Goal: Communication & Community: Connect with others

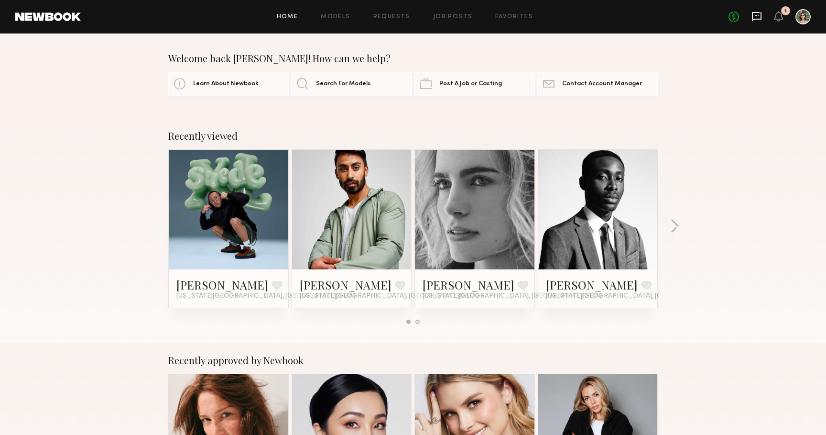
click at [754, 16] on icon at bounding box center [756, 16] width 11 height 11
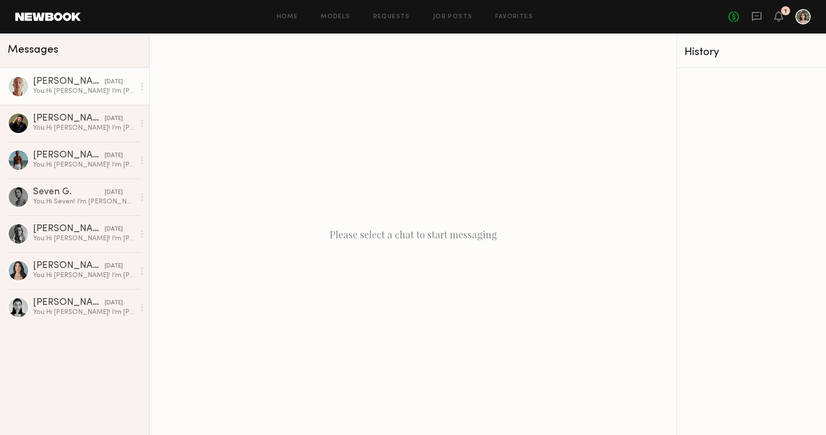
click at [82, 83] on div "[PERSON_NAME]" at bounding box center [69, 82] width 72 height 10
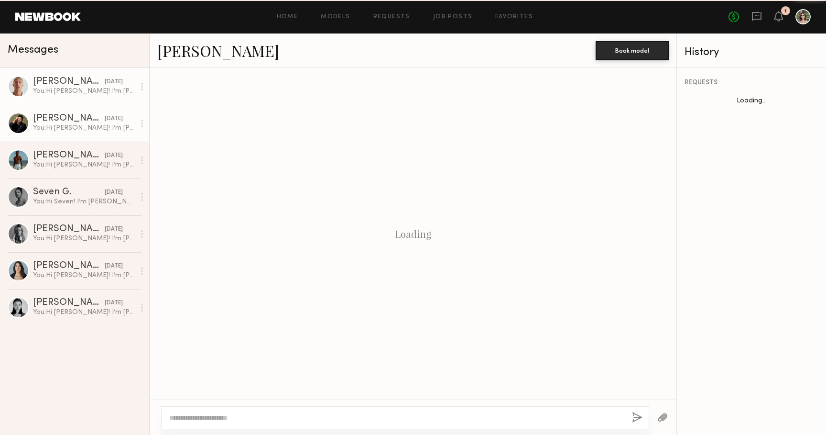
scroll to position [147, 0]
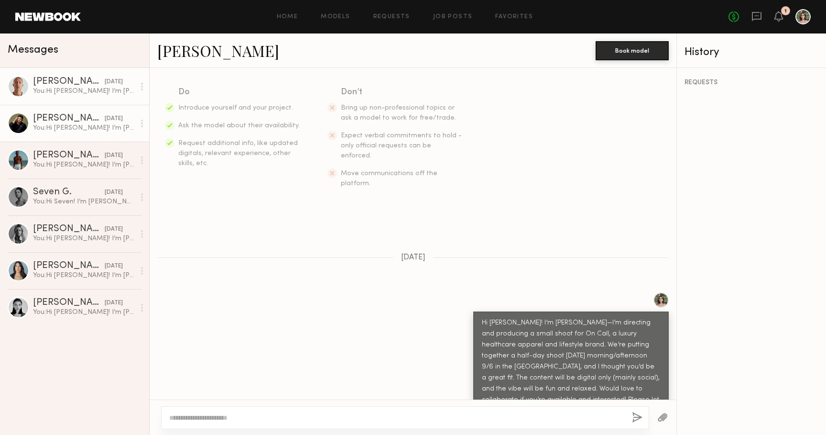
click at [74, 133] on link "[PERSON_NAME] [DATE] You: Hi [PERSON_NAME]! I’m [PERSON_NAME]—I’m directing and…" at bounding box center [74, 123] width 149 height 37
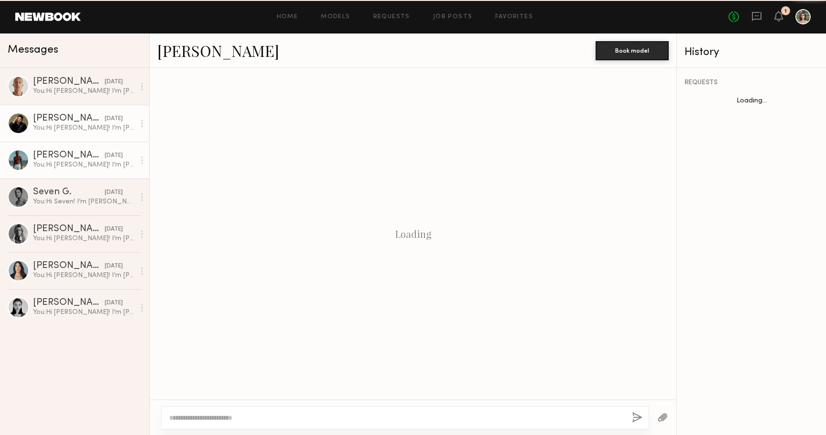
scroll to position [147, 0]
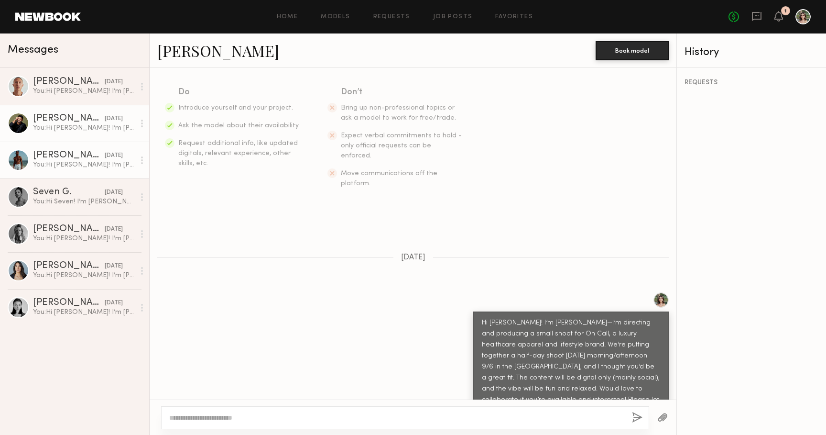
click at [76, 163] on div "You: Hi [PERSON_NAME]! I’m [PERSON_NAME]—I’m directing and producing a small sh…" at bounding box center [84, 164] width 102 height 9
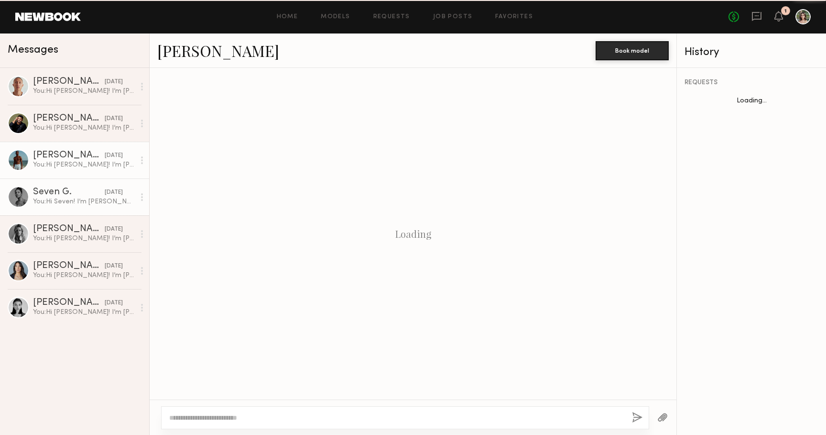
scroll to position [147, 0]
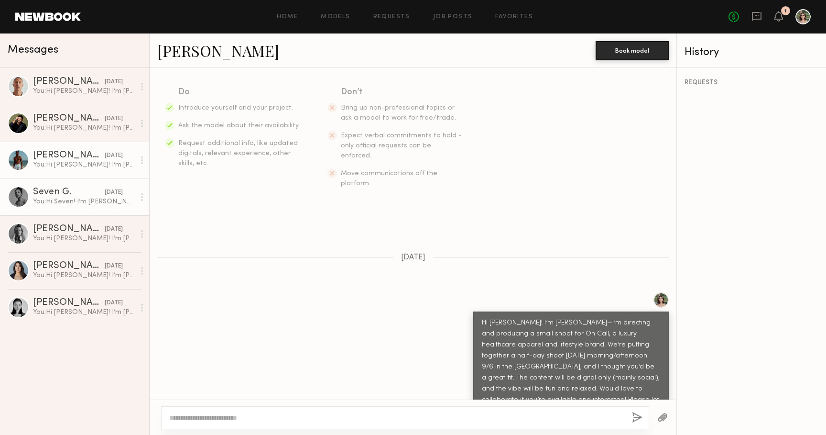
click at [79, 191] on div "Seven G." at bounding box center [69, 192] width 72 height 10
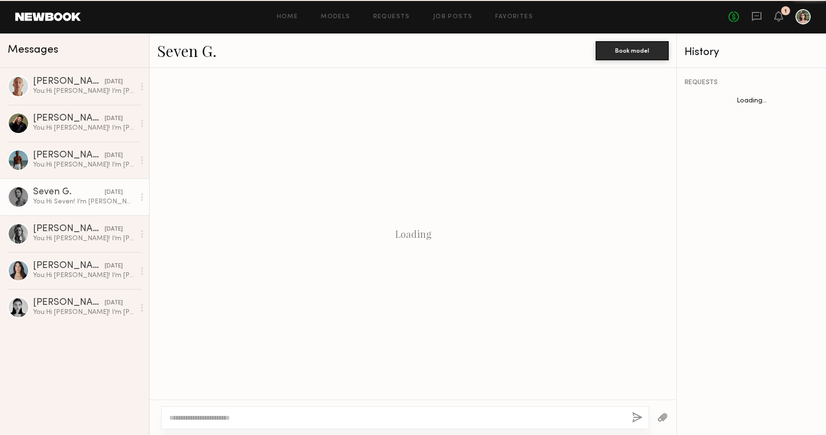
scroll to position [147, 0]
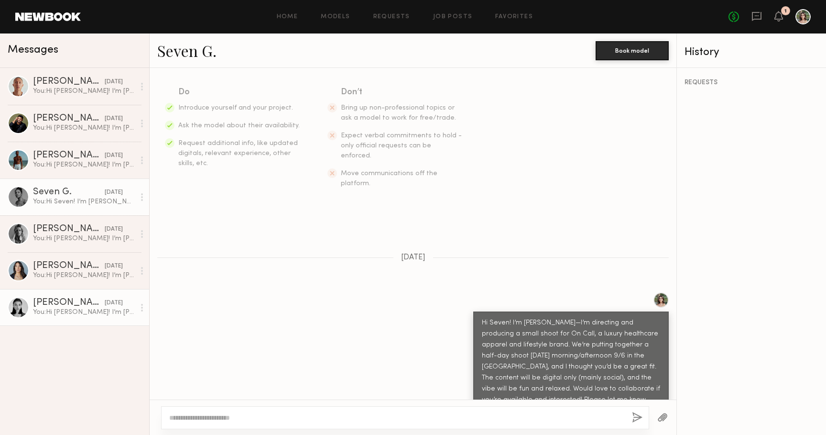
click at [96, 312] on div "You: Hi [PERSON_NAME]! I’m [PERSON_NAME]—I’m directing and producing a small sh…" at bounding box center [84, 311] width 102 height 9
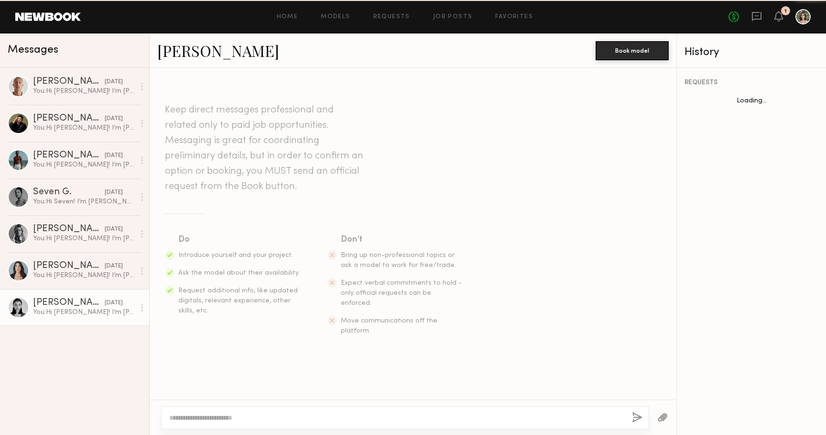
scroll to position [147, 0]
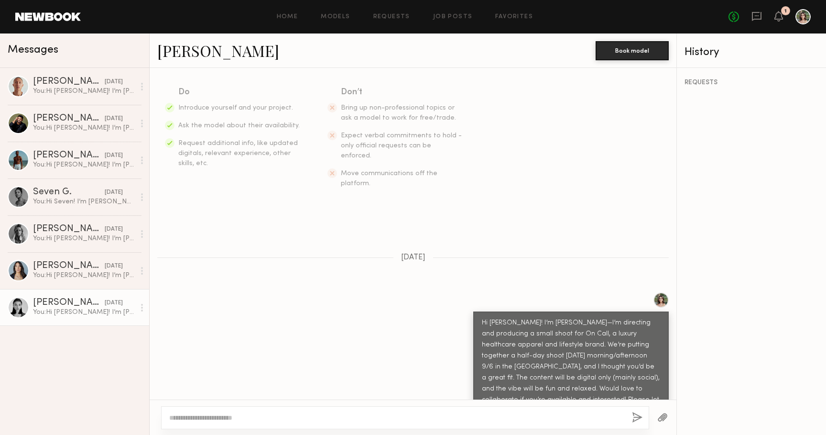
click at [48, 11] on header "Home Models Requests Job Posts Favorites Sign Out No fees up to $5,000 1" at bounding box center [413, 16] width 826 height 33
click at [54, 18] on link at bounding box center [47, 16] width 65 height 9
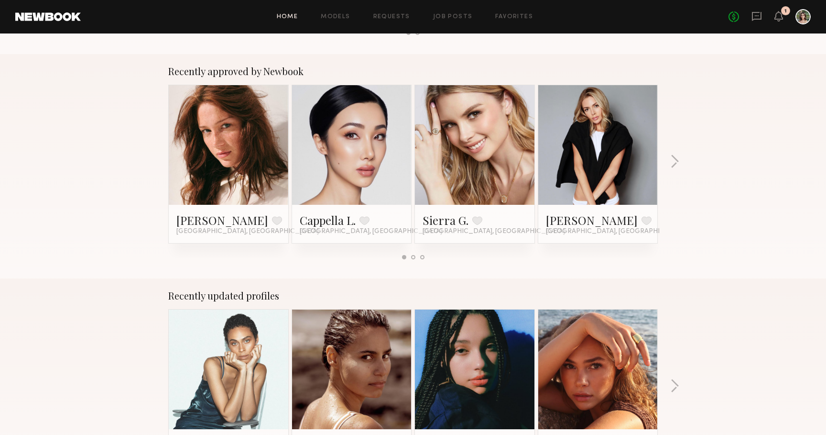
scroll to position [290, 0]
